Goal: Navigation & Orientation: Go to known website

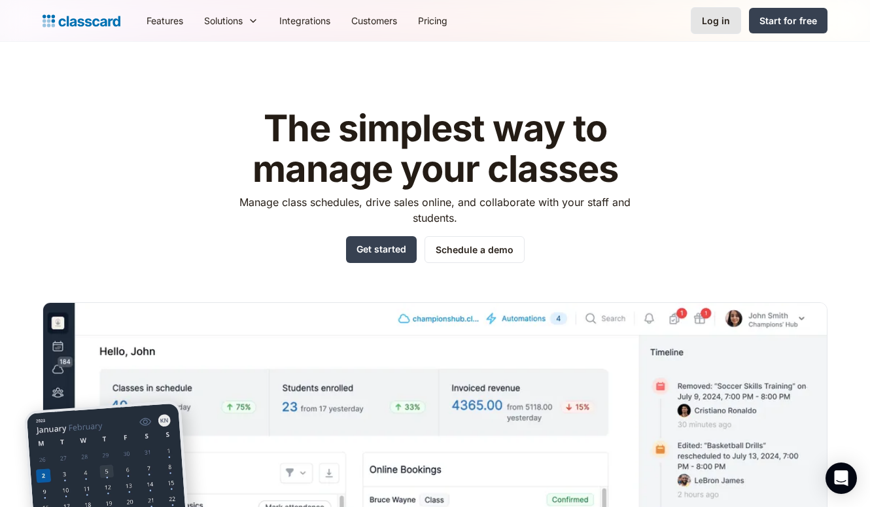
click at [724, 16] on div "Log in" at bounding box center [716, 21] width 28 height 14
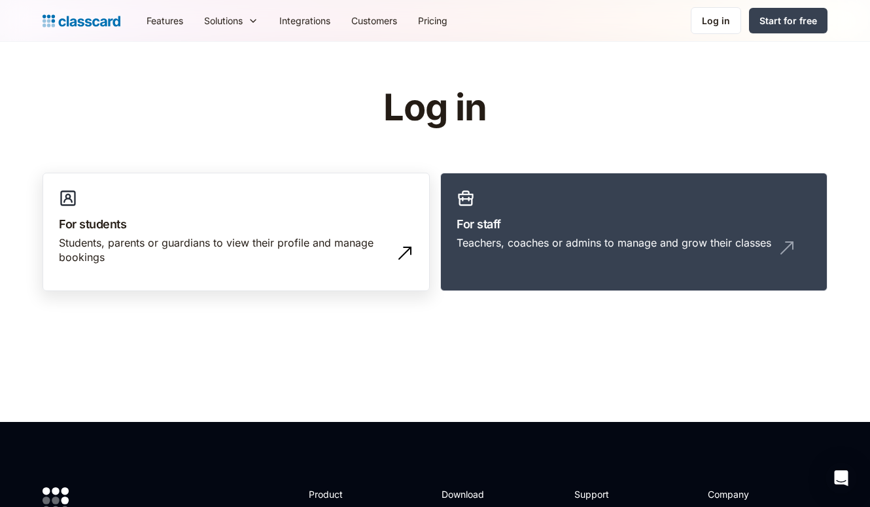
click at [364, 234] on link "For students Students, parents or guardians to view their profile and manage bo…" at bounding box center [236, 232] width 387 height 119
